Goal: Information Seeking & Learning: Learn about a topic

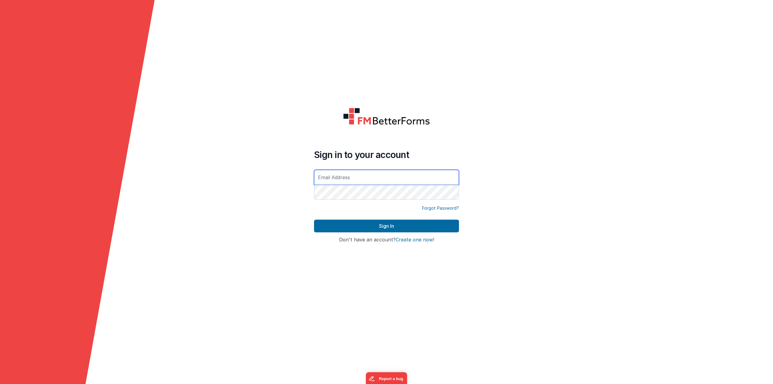
type input "owen@aelabs.com"
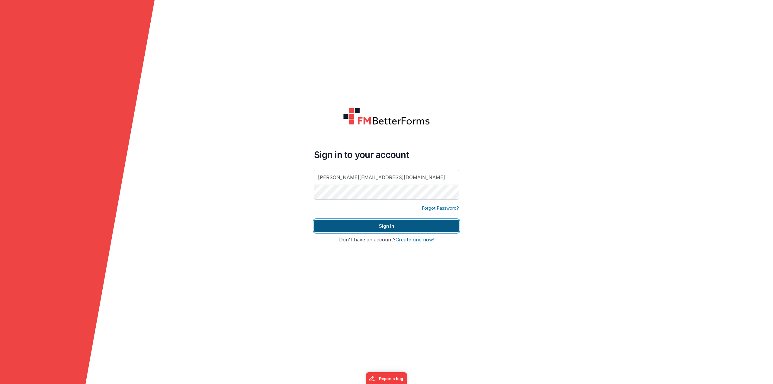
click at [420, 229] on button "Sign In" at bounding box center [386, 226] width 145 height 13
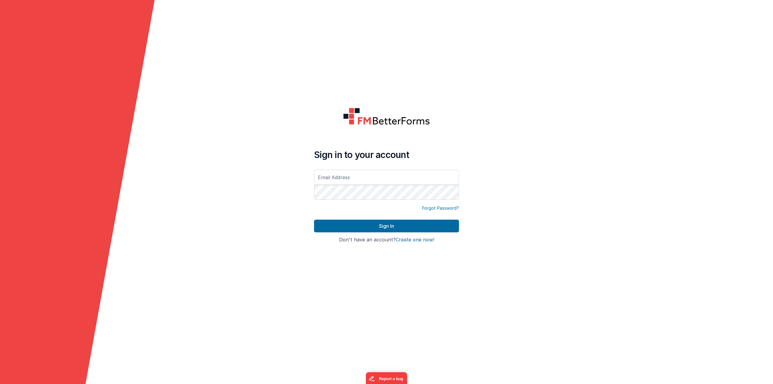
click at [436, 175] on input "text" at bounding box center [386, 177] width 145 height 15
type input "owen@aelabs.com"
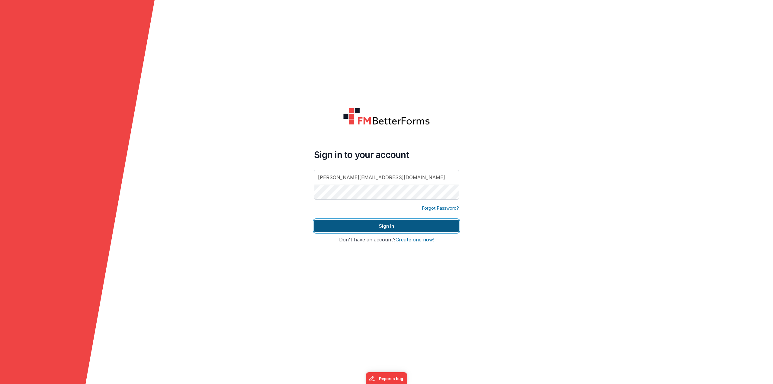
click at [393, 226] on button "Sign In" at bounding box center [386, 226] width 145 height 13
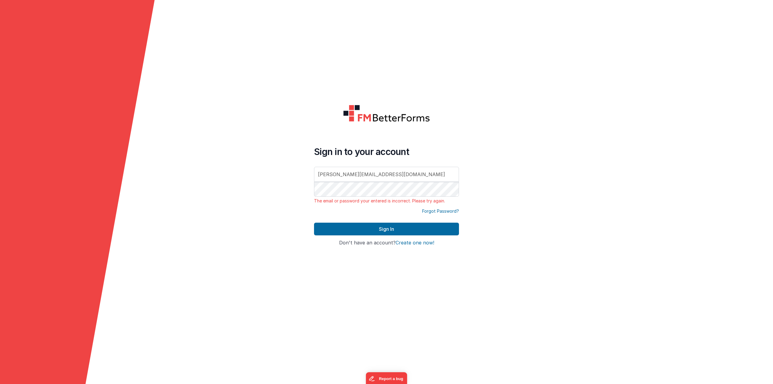
click at [300, 219] on form "Sign in to your account owen@aelabs.com The email or password your entered is i…" at bounding box center [386, 192] width 773 height 384
click at [367, 222] on div "Forgot Password?" at bounding box center [386, 215] width 145 height 14
click at [364, 226] on button "Sign In" at bounding box center [386, 229] width 145 height 13
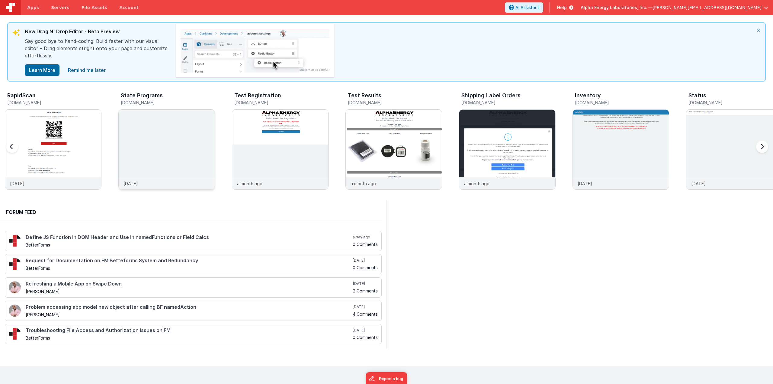
click at [188, 134] on img at bounding box center [167, 158] width 96 height 96
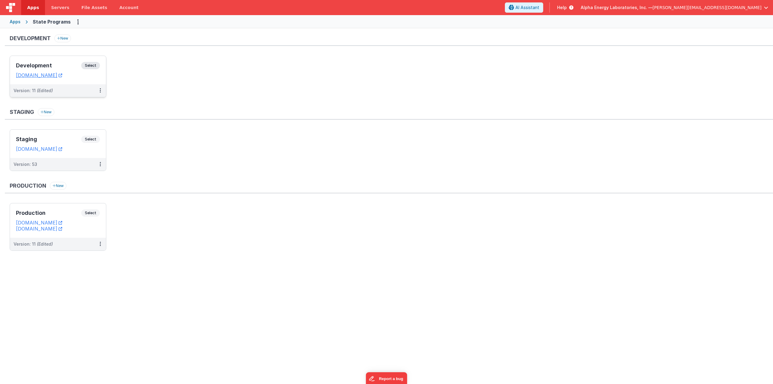
click at [96, 65] on span "Select" at bounding box center [90, 65] width 19 height 7
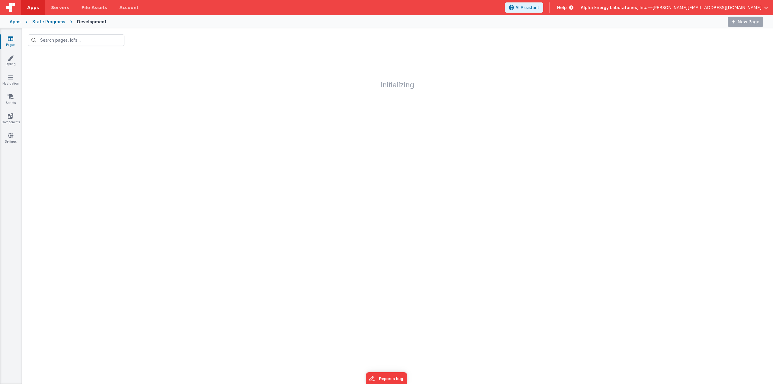
click at [310, 35] on div at bounding box center [397, 40] width 751 height 24
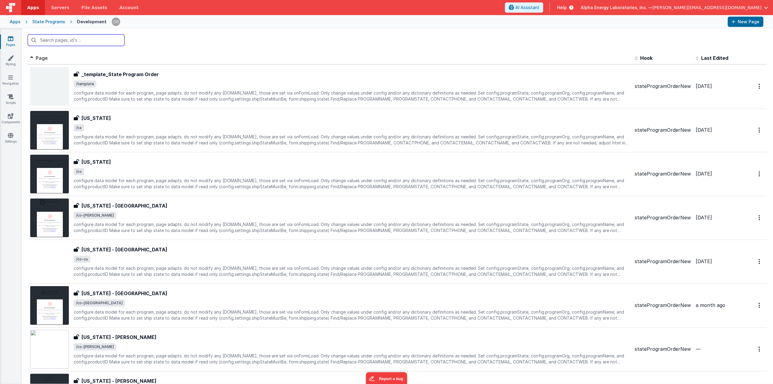
click at [78, 41] on input "text" at bounding box center [76, 39] width 97 height 11
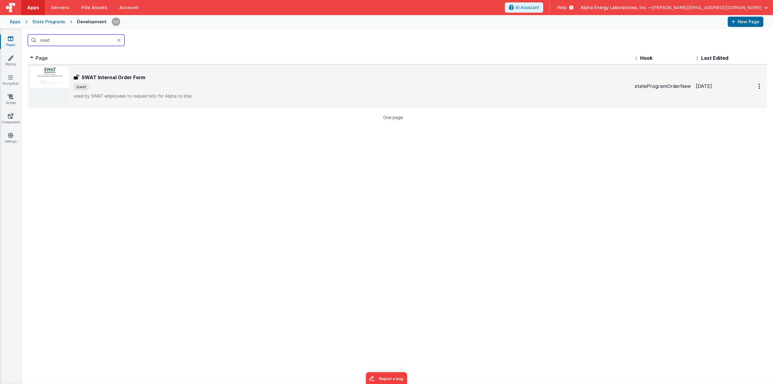
type input "swat"
click at [112, 78] on h3 "SWAT Internal Order Form" at bounding box center [114, 77] width 64 height 7
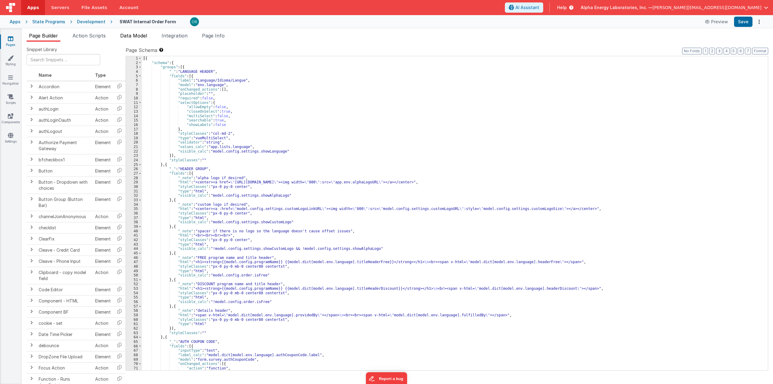
click at [137, 35] on span "Data Model" at bounding box center [133, 36] width 27 height 6
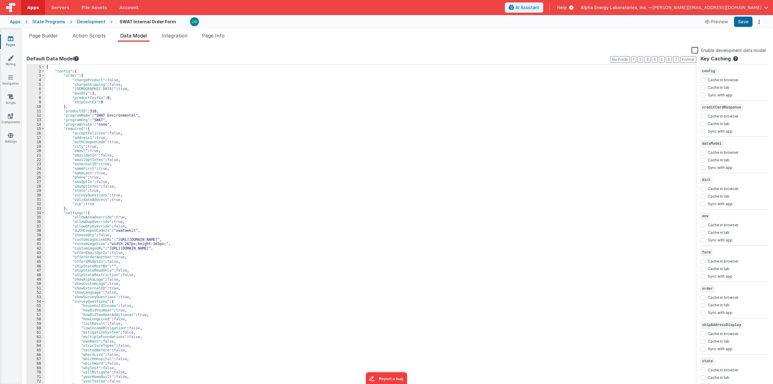
click at [222, 195] on div "{ "config" : { "order" : { "chargeProduct" : false , "chargeShipping" : false ,…" at bounding box center [368, 231] width 647 height 333
type input "howdidyouhear"
click at [671, 70] on span at bounding box center [669, 70] width 7 height 8
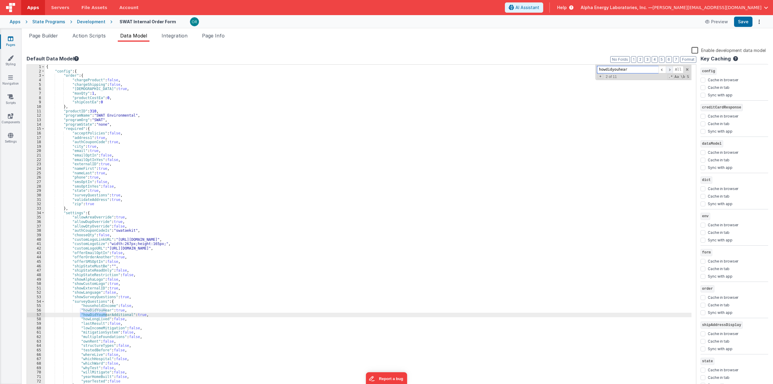
click at [671, 70] on span at bounding box center [669, 70] width 7 height 8
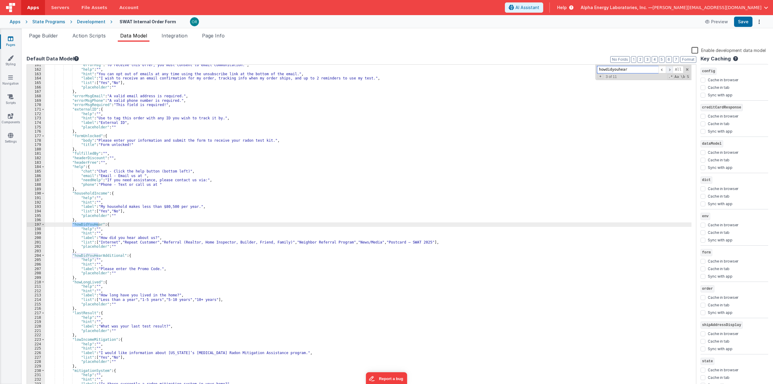
scroll to position [710, 0]
click at [412, 245] on div ""errorMsg" : "To receive this offer, you must consent to email communication." …" at bounding box center [368, 229] width 647 height 333
click at [413, 243] on div ""errorMsg" : "To receive this offer, you must consent to email communication." …" at bounding box center [368, 229] width 647 height 333
click at [672, 68] on span at bounding box center [669, 70] width 7 height 8
click at [671, 68] on span at bounding box center [669, 70] width 7 height 8
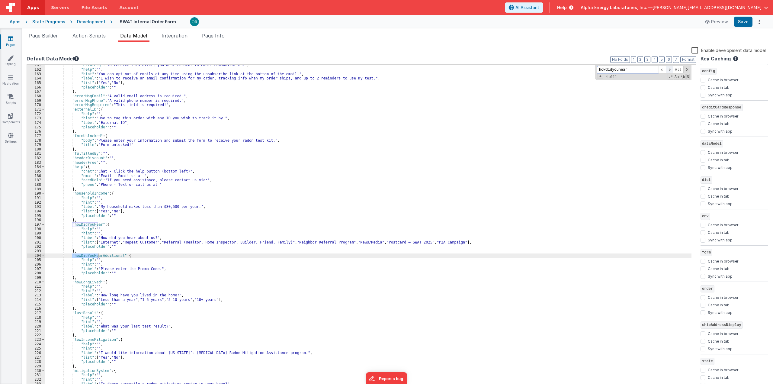
scroll to position [2216, 0]
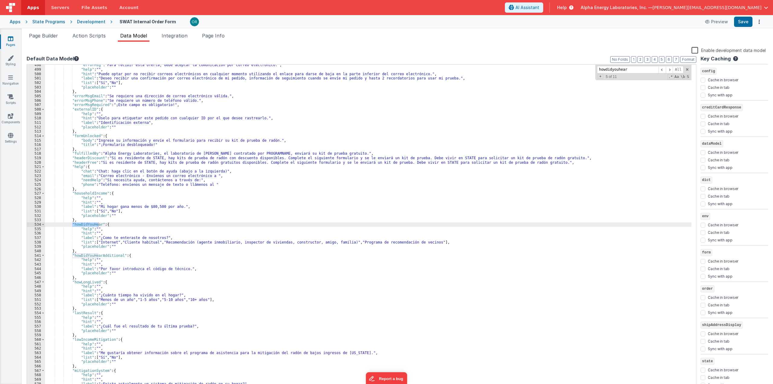
click at [418, 242] on div ""errorMsg" : "Para recibir esta oferta, debe aceptar la comunicación por correo…" at bounding box center [368, 229] width 647 height 333
drag, startPoint x: 424, startPoint y: 241, endPoint x: 430, endPoint y: 246, distance: 8.0
click at [424, 241] on div ""errorMsg" : "Para recibir esta oferta, debe aceptar la comunicación por correo…" at bounding box center [368, 229] width 647 height 333
click at [668, 70] on span at bounding box center [669, 70] width 7 height 8
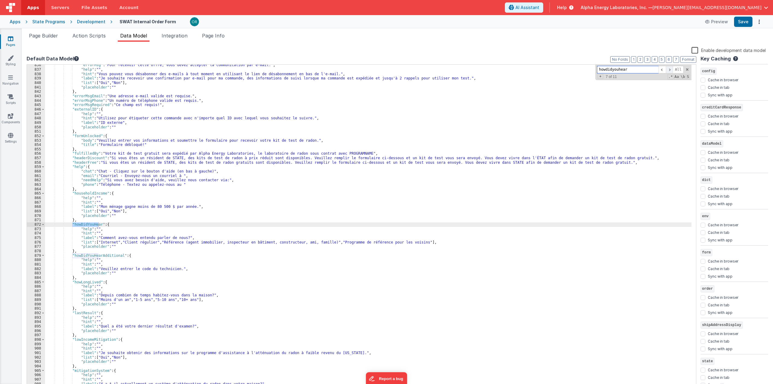
scroll to position [3735, 0]
click at [407, 242] on div ""errorMsg" : "Pour recevoir cette offre, vous devez accepter la communication p…" at bounding box center [368, 229] width 647 height 333
click at [665, 73] on span at bounding box center [662, 70] width 7 height 8
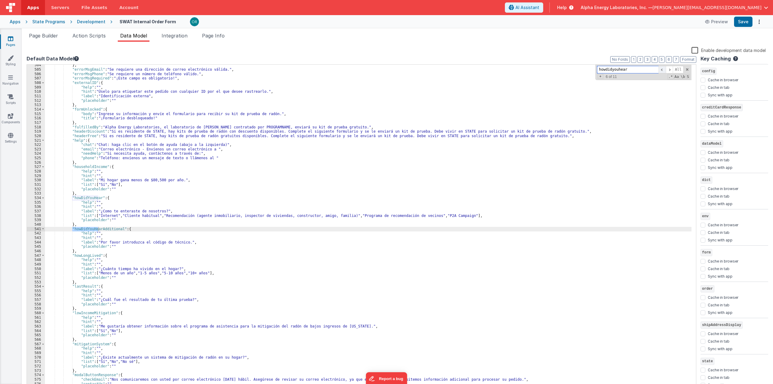
click at [665, 73] on span at bounding box center [662, 70] width 7 height 8
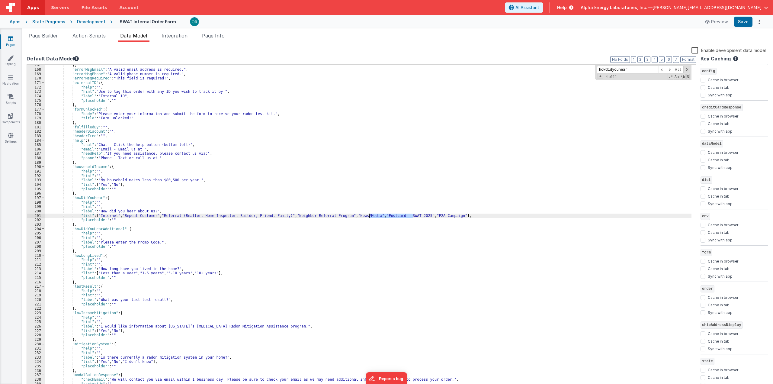
drag, startPoint x: 412, startPoint y: 215, endPoint x: 368, endPoint y: 216, distance: 44.1
click at [368, 216] on div "} , "errorMsgEmail" : "A valid email address is required." , "errorMsgPhone" : …" at bounding box center [368, 229] width 647 height 333
click at [671, 67] on span at bounding box center [669, 70] width 7 height 8
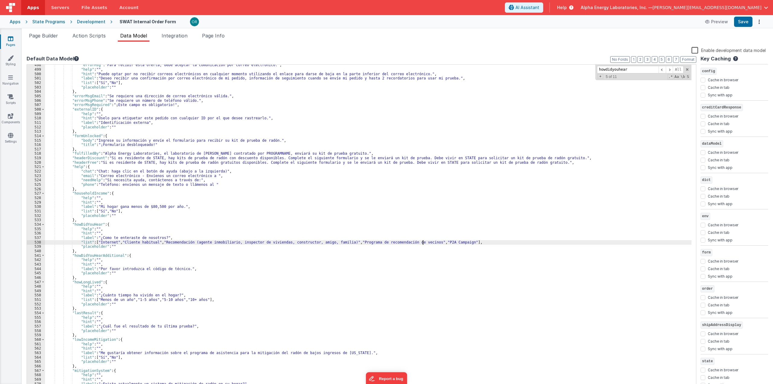
click at [423, 241] on div ""errorMsg" : "Para recibir esta oferta, debe aceptar la comunicación por correo…" at bounding box center [368, 229] width 647 height 333
paste textarea
click at [671, 67] on span at bounding box center [669, 70] width 7 height 8
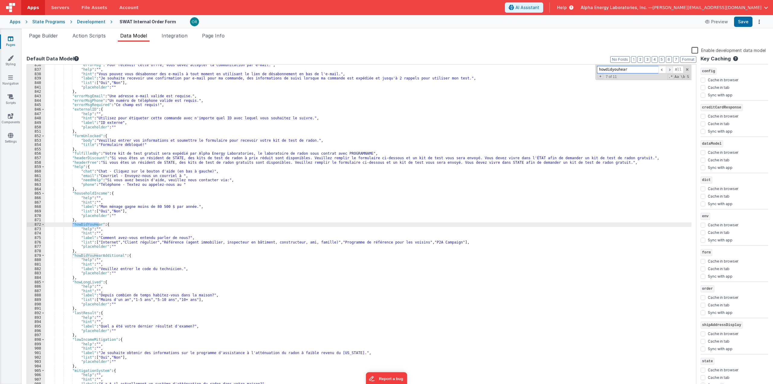
scroll to position [3735, 0]
click at [411, 242] on div ""errorMsg" : "Pour recevoir cette offre, vous devez accepter la communication p…" at bounding box center [368, 229] width 647 height 333
click at [414, 242] on div ""errorMsg" : "Pour recevoir cette offre, vous devez accepter la communication p…" at bounding box center [368, 229] width 647 height 333
click at [452, 242] on div ""errorMsg" : "Pour recevoir cette offre, vous devez accepter la communication p…" at bounding box center [368, 229] width 647 height 333
click at [501, 240] on div ""errorMsg" : "Pour recevoir cette offre, vous devez accepter la communication p…" at bounding box center [368, 229] width 647 height 333
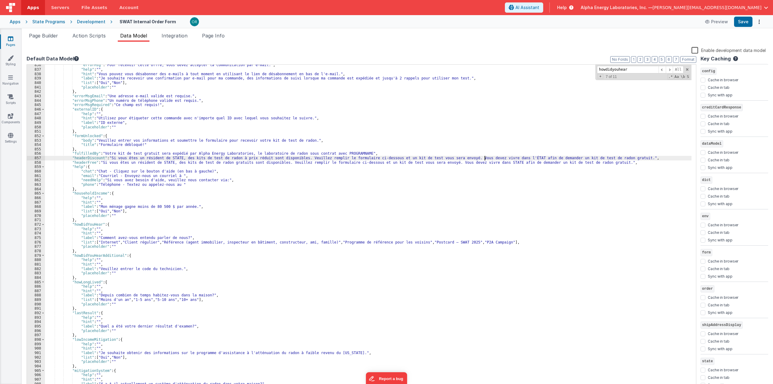
click at [485, 158] on div ""errorMsg" : "Pour recevoir cette offre, vous devez accepter la communication p…" at bounding box center [368, 229] width 647 height 333
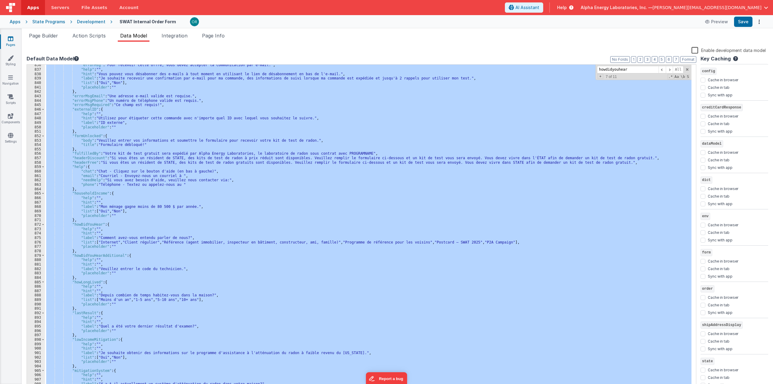
click at [494, 173] on div ""errorMsg" : "Pour recevoir cette offre, vous devez accepter la communication p…" at bounding box center [368, 227] width 646 height 324
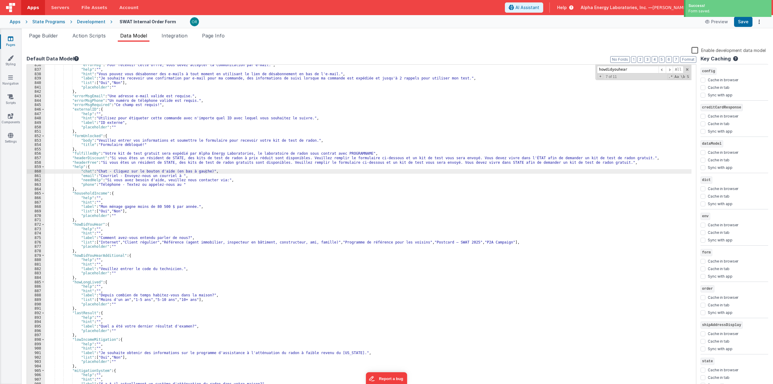
drag, startPoint x: 365, startPoint y: 210, endPoint x: 301, endPoint y: 174, distance: 74.1
click at [365, 210] on div ""errorMsg" : "Pour recevoir cette offre, vous devez accepter la communication p…" at bounding box center [368, 229] width 647 height 333
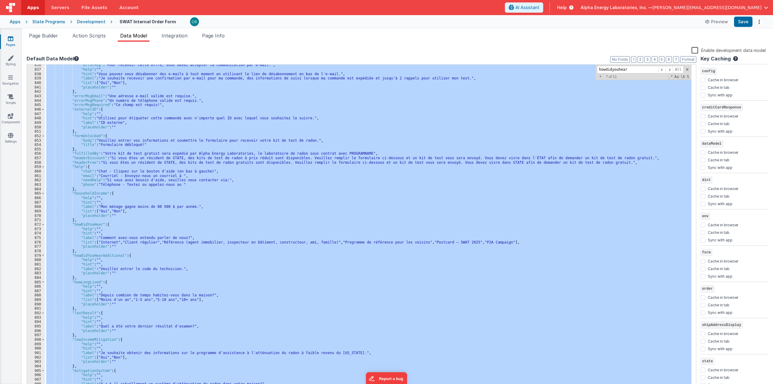
click at [43, 21] on div "State Programs" at bounding box center [48, 22] width 33 height 6
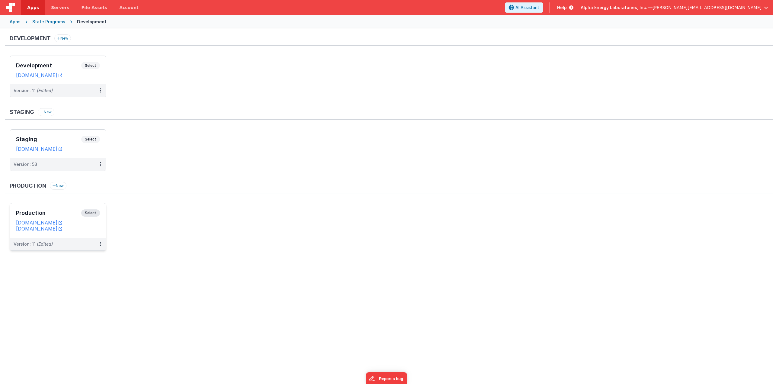
click at [97, 213] on span "Select" at bounding box center [90, 212] width 19 height 7
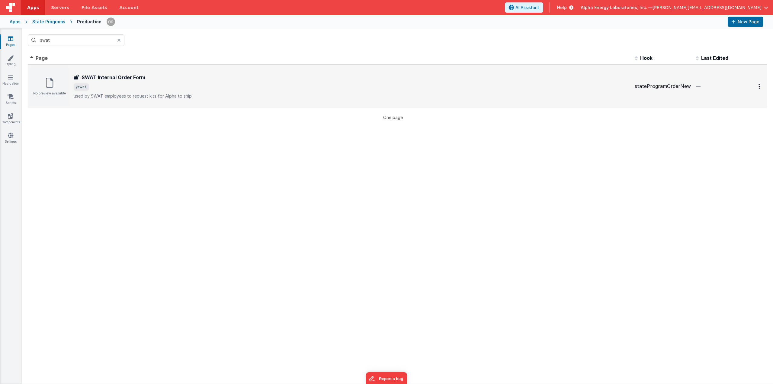
click at [130, 87] on span "/swat" at bounding box center [352, 86] width 556 height 7
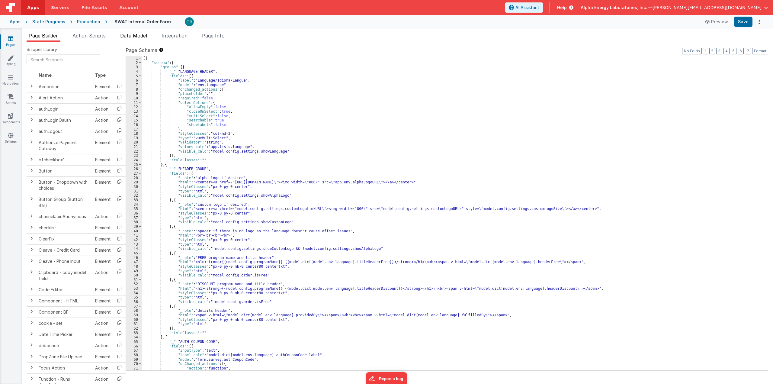
click at [139, 37] on span "Data Model" at bounding box center [133, 36] width 27 height 6
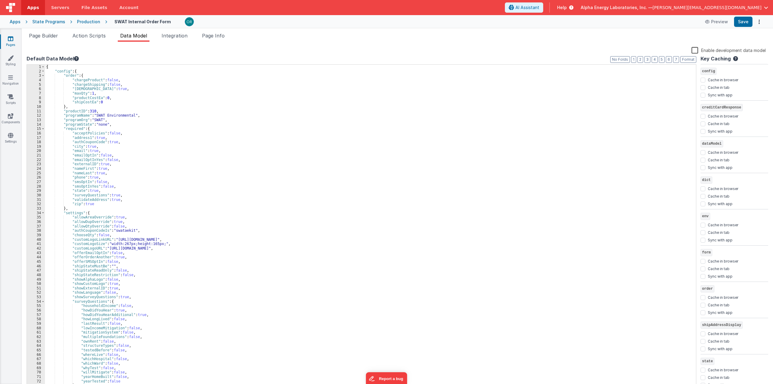
click at [331, 123] on div "{ "config" : { "order" : { "chargeProduct" : false , "chargeShipping" : false ,…" at bounding box center [368, 231] width 647 height 333
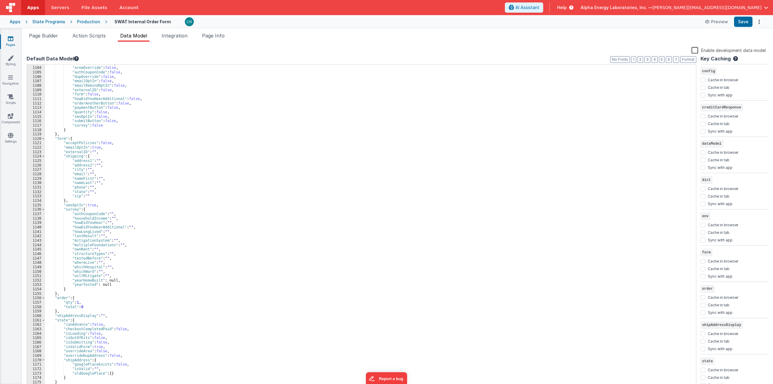
scroll to position [4936, 0]
click at [171, 212] on div ""addValidate" : false , "areaOverride" : false , "authCouponCode" : false , "du…" at bounding box center [368, 227] width 647 height 333
type input "howdidyou"
click at [668, 68] on span at bounding box center [669, 70] width 7 height 8
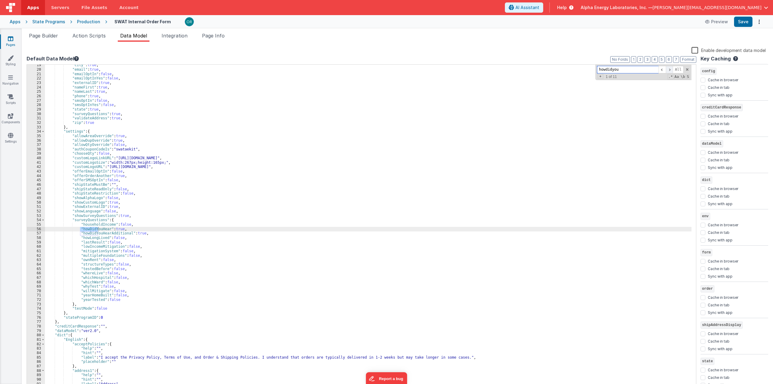
scroll to position [82, 0]
click at [668, 68] on span at bounding box center [669, 70] width 7 height 8
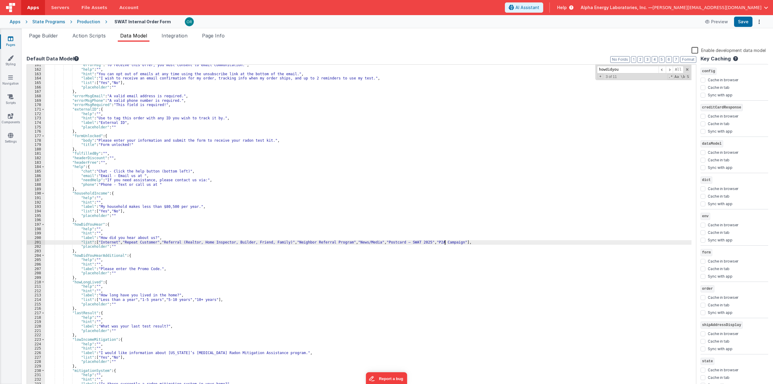
click at [445, 242] on div ""errorMsg" : "To receive this offer, you must consent to email communication." …" at bounding box center [368, 229] width 647 height 333
drag, startPoint x: 486, startPoint y: 243, endPoint x: 445, endPoint y: 242, distance: 41.4
click at [445, 242] on div ""errorMsg" : "To receive this offer, you must consent to email communication." …" at bounding box center [368, 229] width 647 height 333
click at [671, 69] on span at bounding box center [669, 70] width 7 height 8
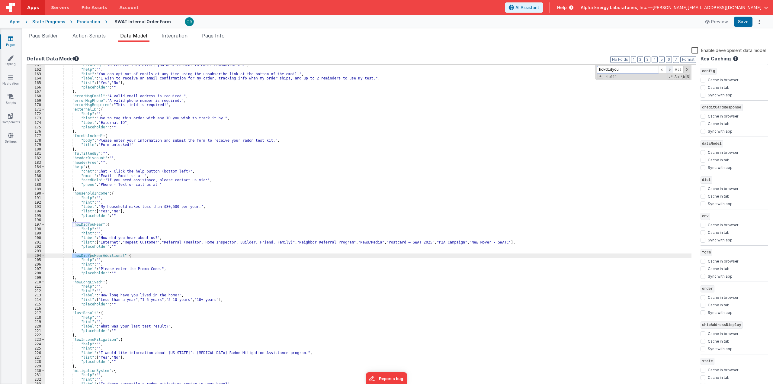
scroll to position [2216, 0]
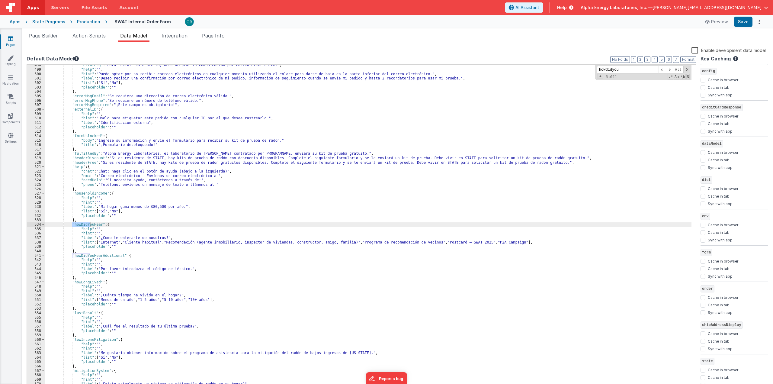
click at [498, 244] on div ""errorMsg" : "Para recibir esta oferta, debe aceptar la comunicación por correo…" at bounding box center [368, 229] width 647 height 333
click at [672, 69] on span at bounding box center [669, 70] width 7 height 8
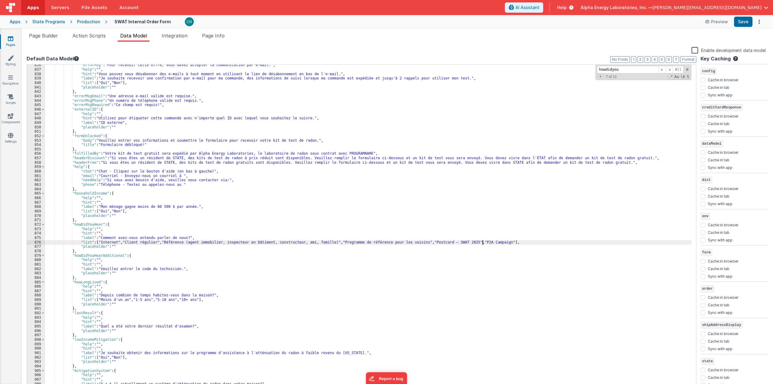
click at [483, 241] on div ""errorMsg" : "Pour recevoir cette offre, vous devez accepter la communication p…" at bounding box center [368, 229] width 647 height 333
click at [456, 241] on div ""errorMsg" : "Pour recevoir cette offre, vous devez accepter la communication p…" at bounding box center [368, 229] width 647 height 333
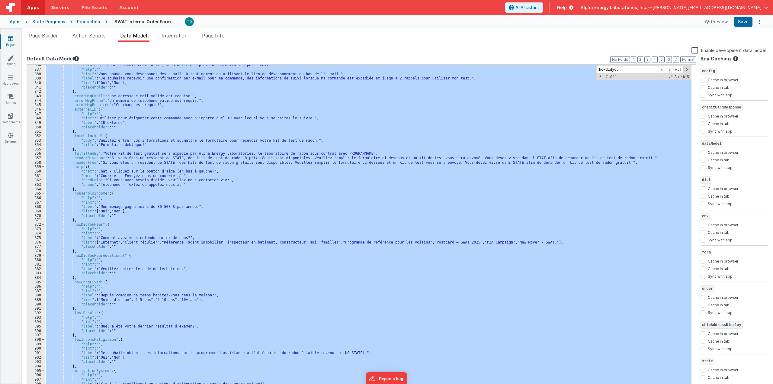
click at [260, 203] on div ""errorMsg" : "Pour recevoir cette offre, vous devez accepter la communication p…" at bounding box center [368, 227] width 646 height 324
click at [45, 25] on div "Apps State Programs Production SWAT Internal Order Form Preview Save" at bounding box center [386, 21] width 773 height 13
click at [46, 23] on div "State Programs" at bounding box center [48, 22] width 33 height 6
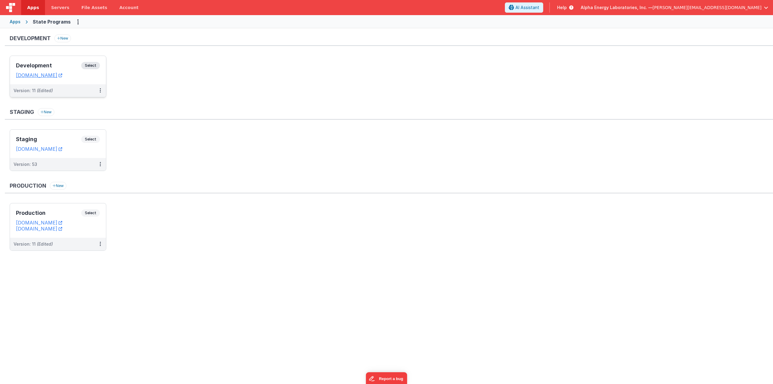
click at [91, 66] on span "Select" at bounding box center [90, 65] width 19 height 7
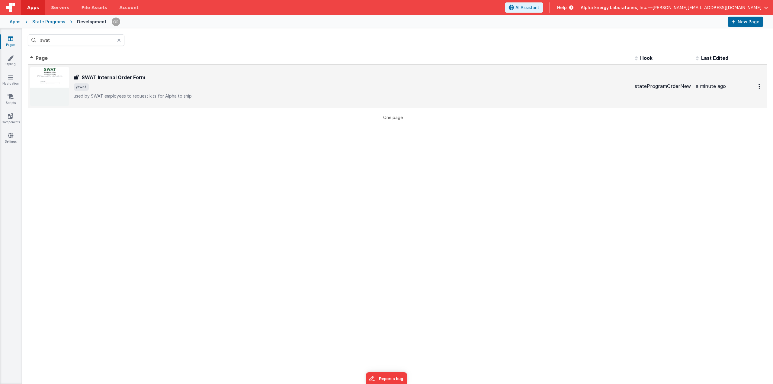
click at [252, 98] on p "used by SWAT employees to request kits for Alpha to ship" at bounding box center [352, 96] width 556 height 6
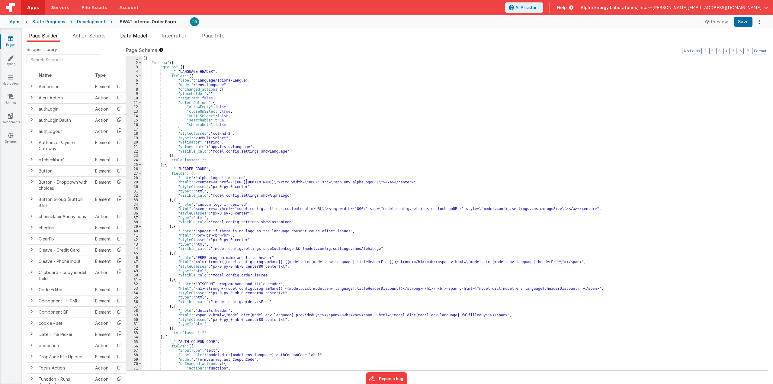
click at [125, 35] on span "Data Model" at bounding box center [133, 36] width 27 height 6
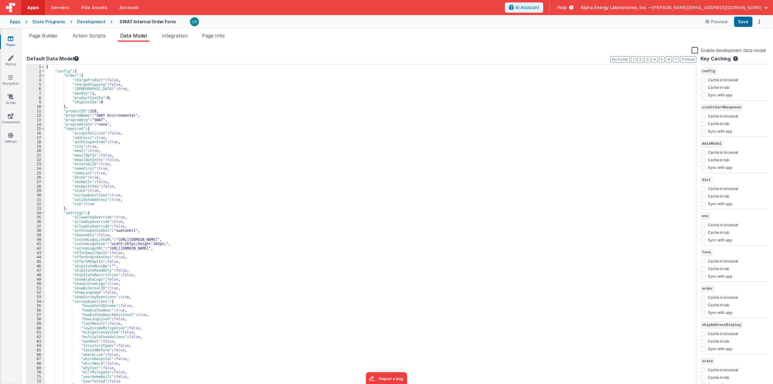
click at [361, 130] on div "{ "config" : { "order" : { "chargeProduct" : false , "chargeShipping" : false ,…" at bounding box center [368, 231] width 647 height 333
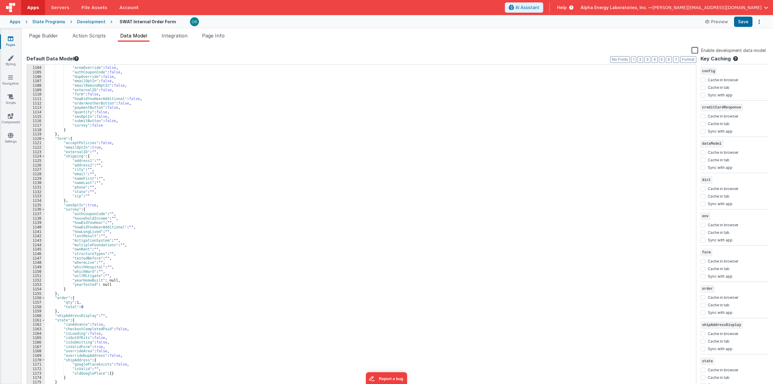
scroll to position [4936, 0]
click at [50, 21] on div "State Programs" at bounding box center [48, 22] width 33 height 6
